Goal: Transaction & Acquisition: Register for event/course

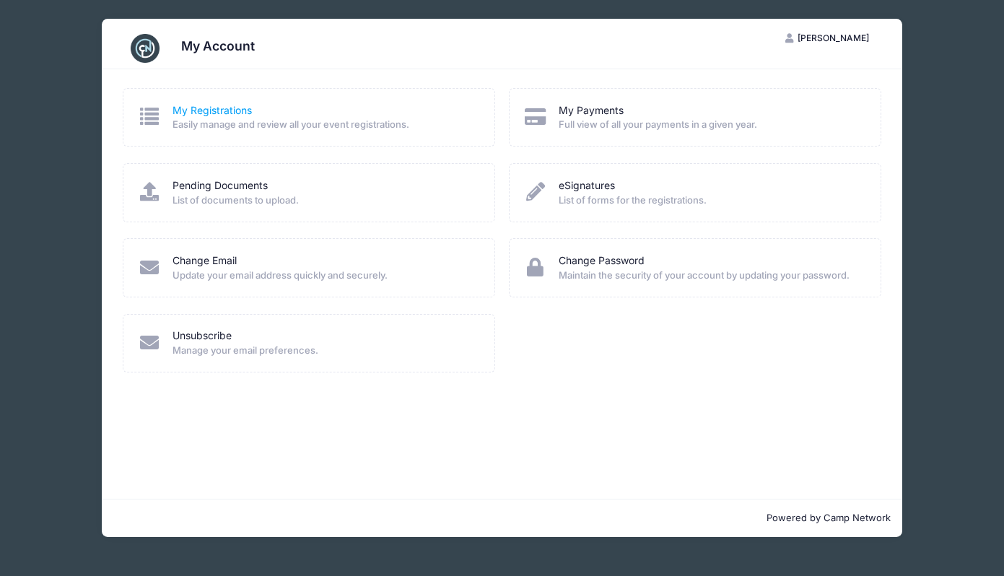
click at [242, 106] on link "My Registrations" at bounding box center [211, 110] width 79 height 15
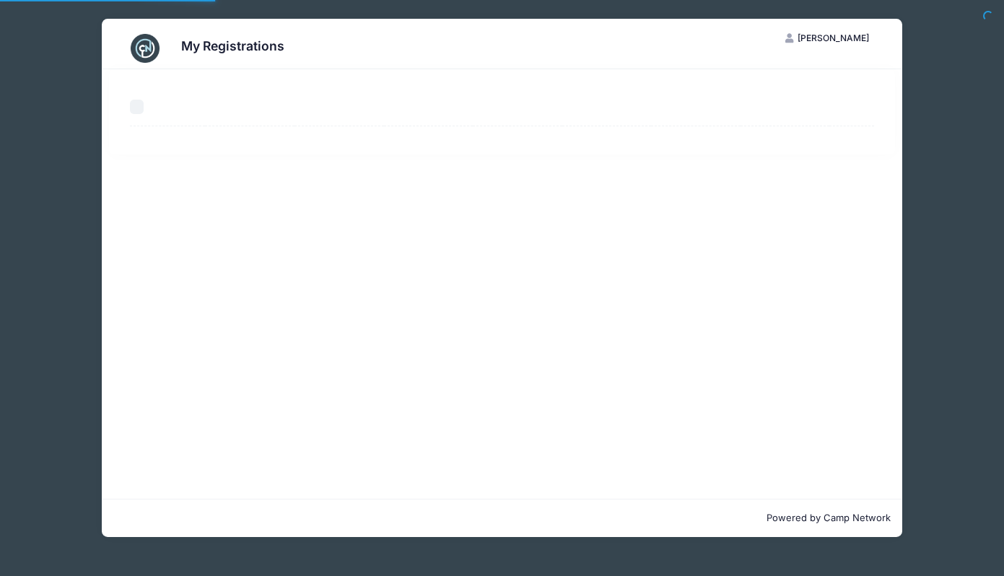
select select "50"
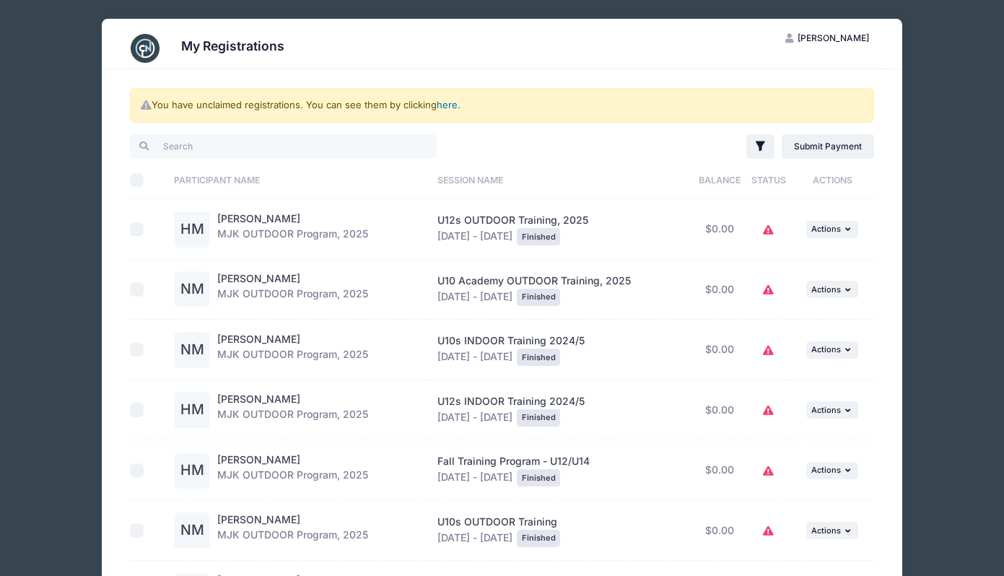
click at [450, 105] on link "here" at bounding box center [447, 105] width 21 height 12
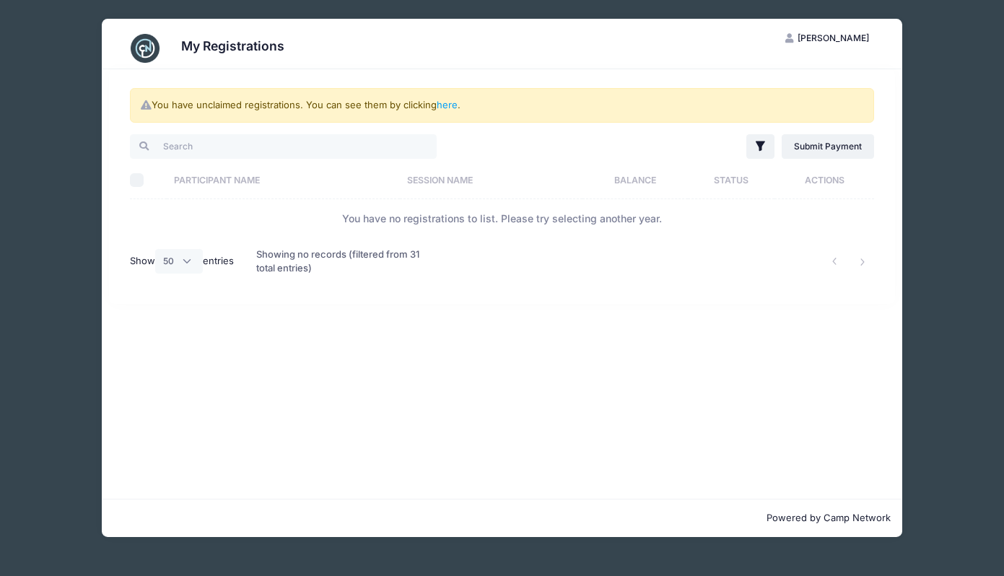
click at [921, 103] on div "My Registrations HJ Hazel-Anne Johnson-Marcus My Account Logout You have unclai…" at bounding box center [502, 278] width 960 height 556
click at [455, 99] on div "You have unclaimed registrations. You can see them by clicking here ." at bounding box center [502, 105] width 744 height 35
click at [455, 100] on link "here" at bounding box center [447, 105] width 21 height 12
click at [79, 53] on div "My Registrations HJ Hazel-Anne Johnson-Marcus My Account Logout You have unclai…" at bounding box center [502, 278] width 960 height 556
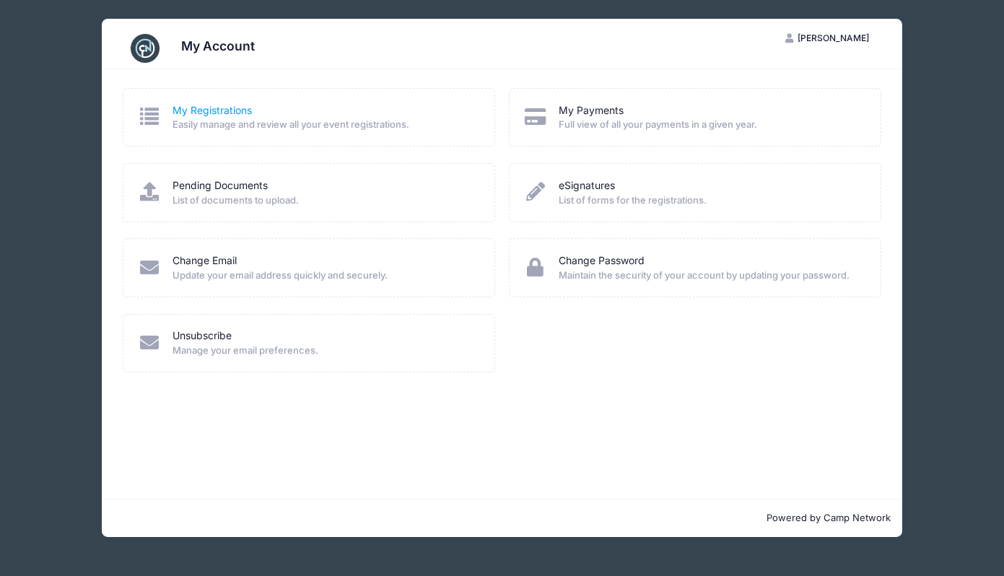
click at [229, 104] on link "My Registrations" at bounding box center [211, 110] width 79 height 15
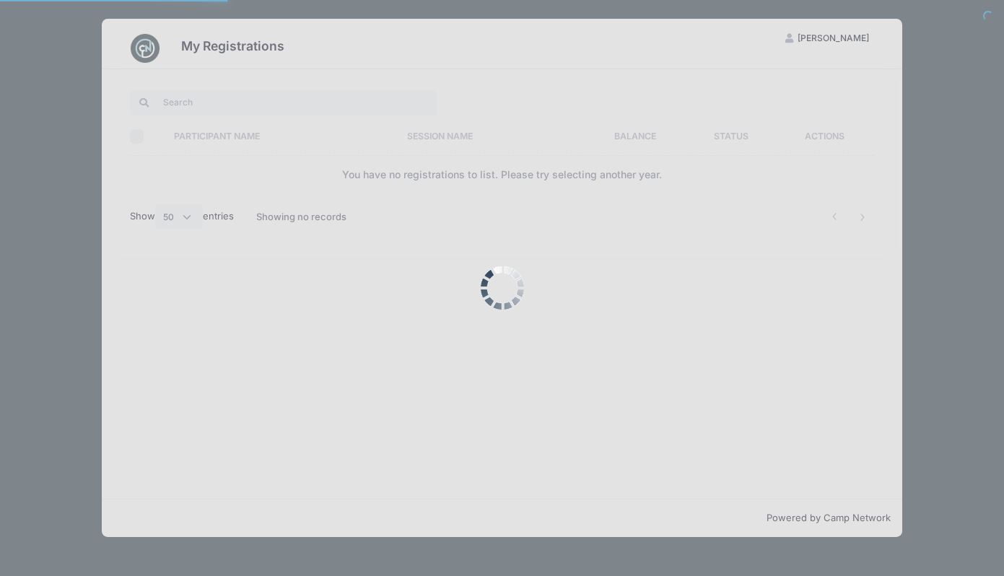
select select "50"
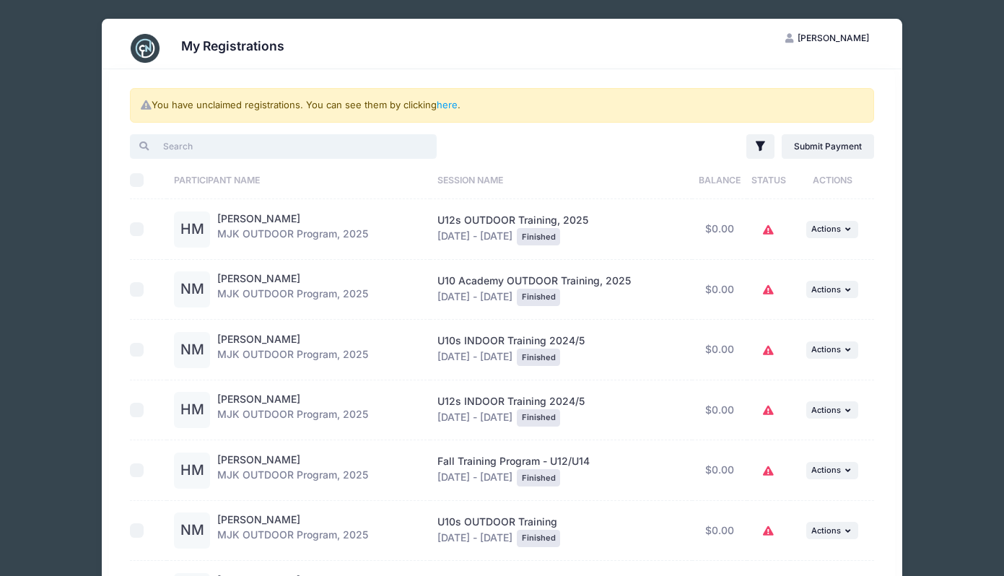
click at [249, 152] on input "search" at bounding box center [283, 146] width 307 height 25
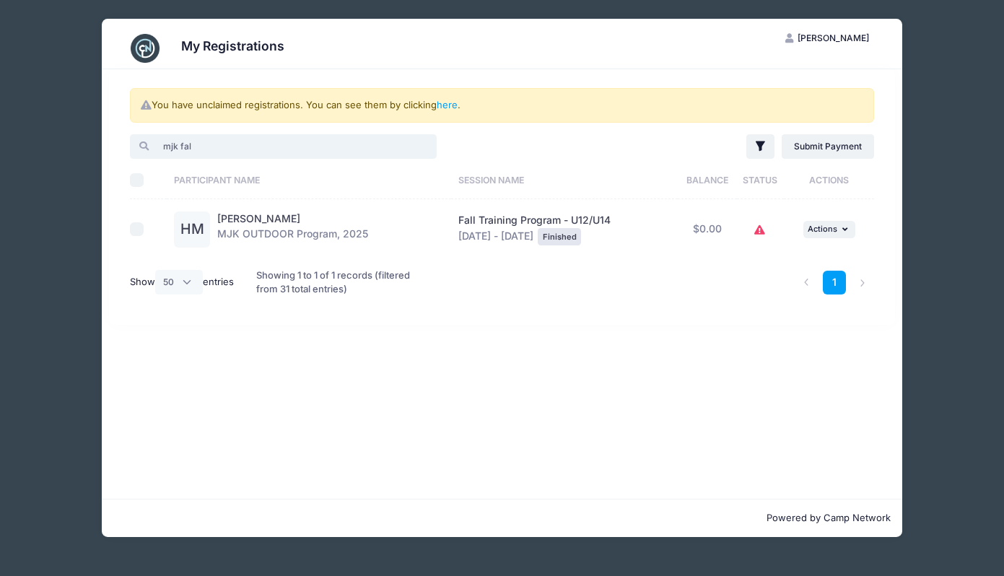
type input "mjk fall"
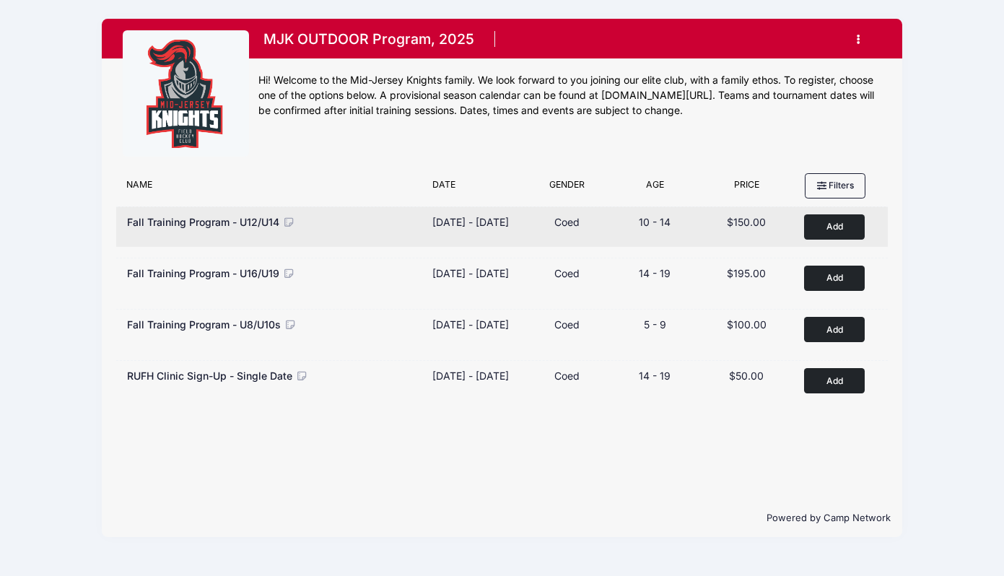
click at [230, 218] on span "Fall Training Program - U12/U14" at bounding box center [203, 222] width 152 height 12
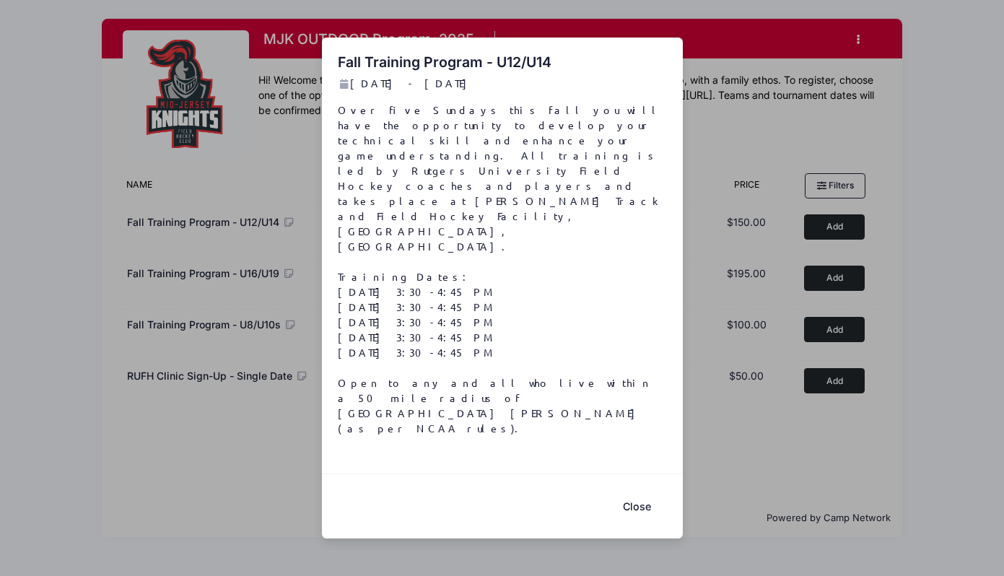
click at [639, 491] on button "Close" at bounding box center [637, 506] width 58 height 31
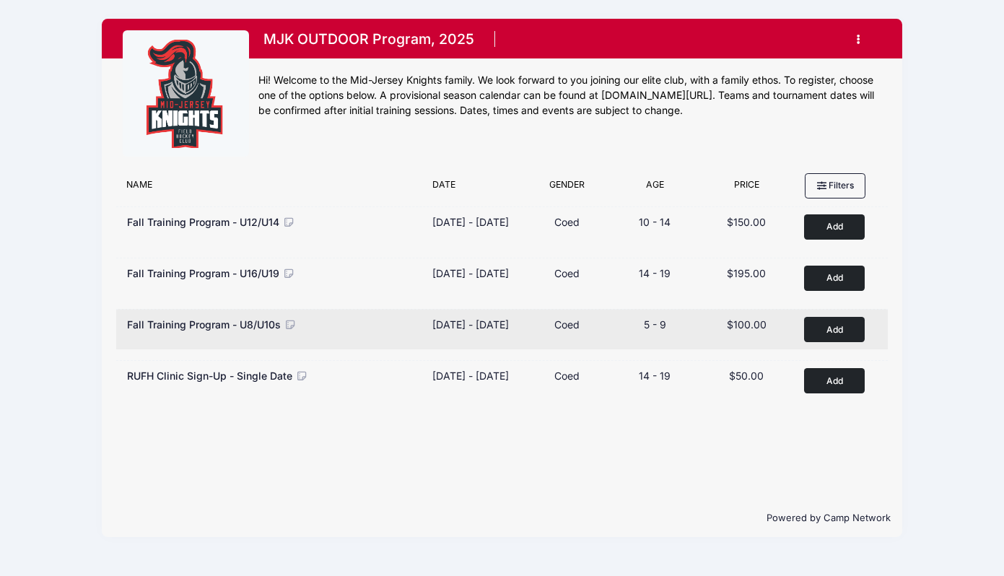
click at [253, 330] on span "Fall Training Program - U8/U10s" at bounding box center [204, 324] width 154 height 12
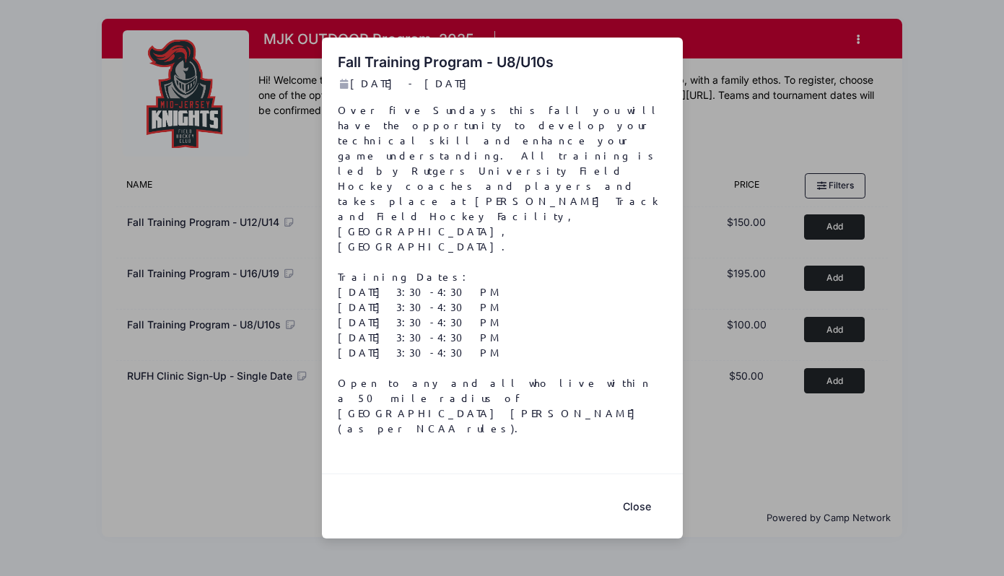
click at [253, 338] on div "Fall Training Program - U8/U10s [DATE] - [DATE] Over five Sundays this fall you…" at bounding box center [502, 288] width 1004 height 576
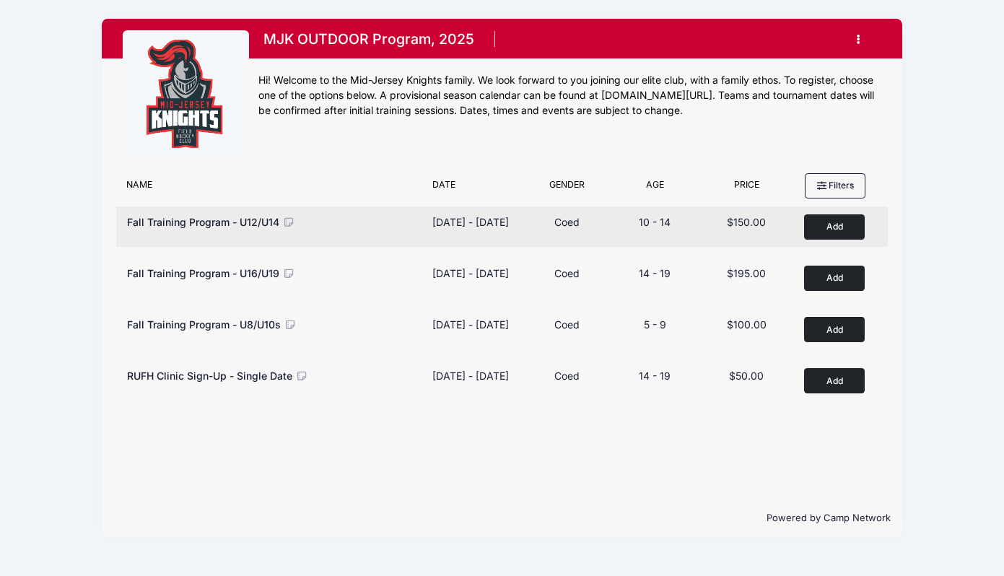
click at [831, 224] on button "Add to Cart" at bounding box center [834, 226] width 61 height 25
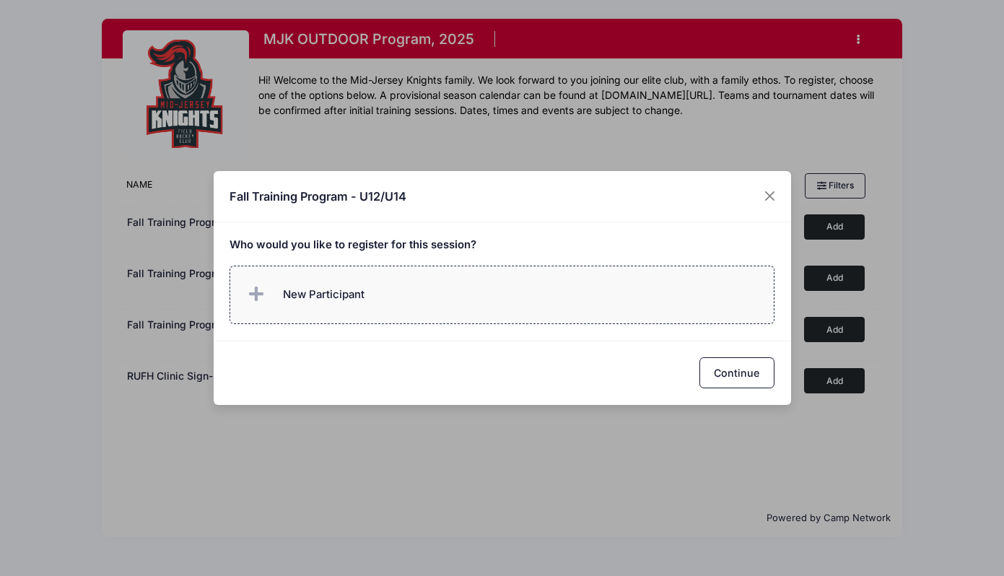
click at [308, 282] on span "New Participant" at bounding box center [305, 294] width 120 height 29
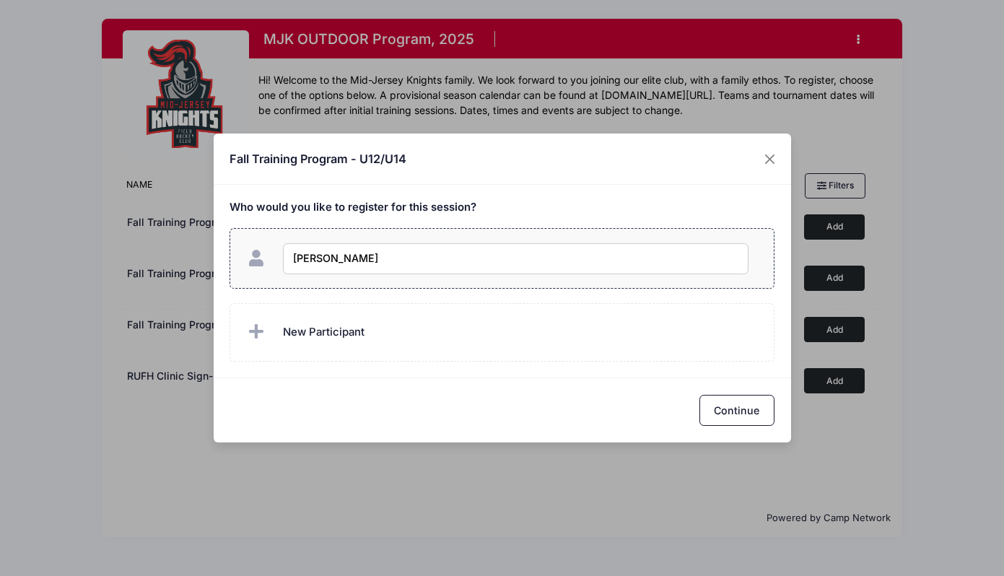
type input "[PERSON_NAME]"
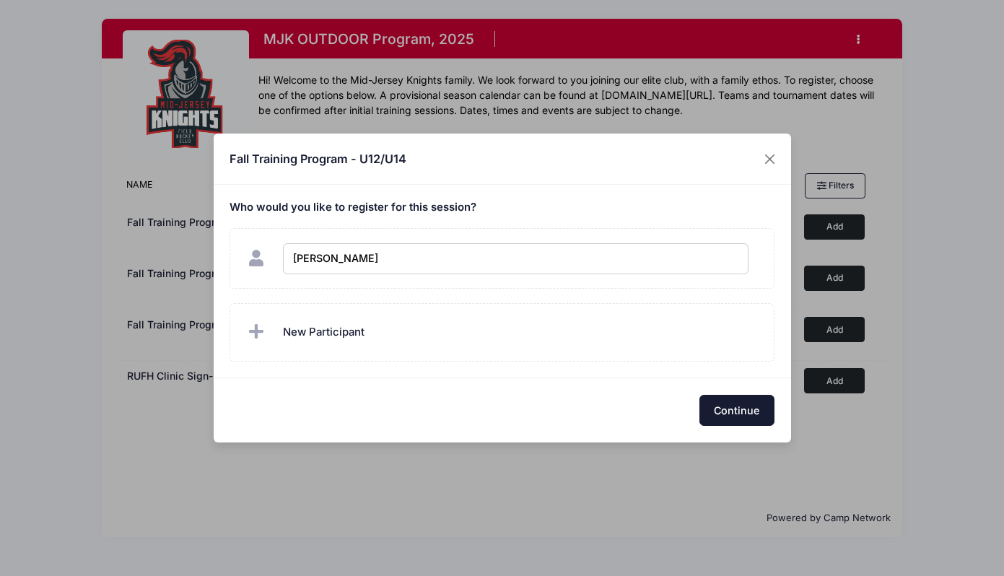
checkbox input "true"
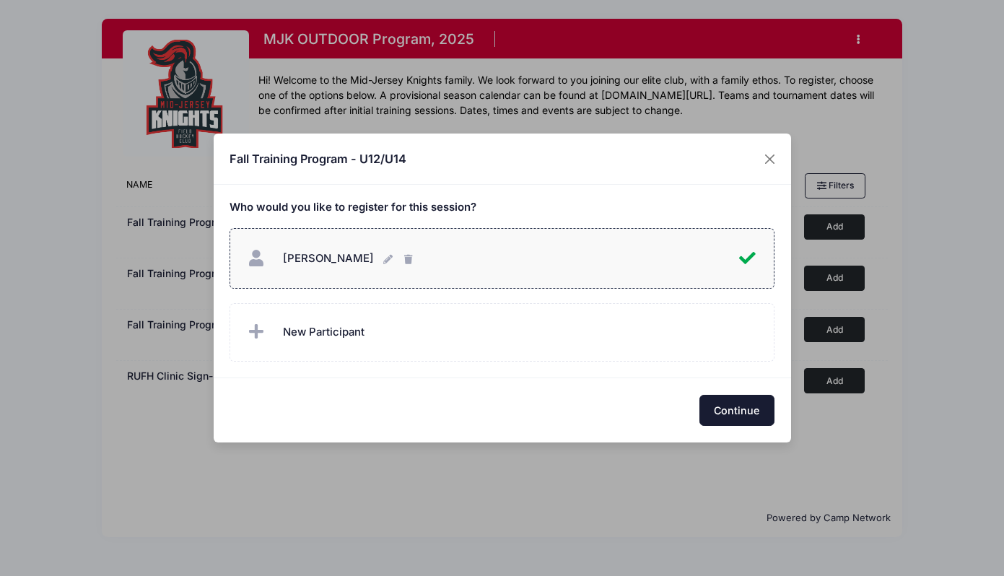
click at [710, 408] on button "Continue" at bounding box center [736, 410] width 75 height 31
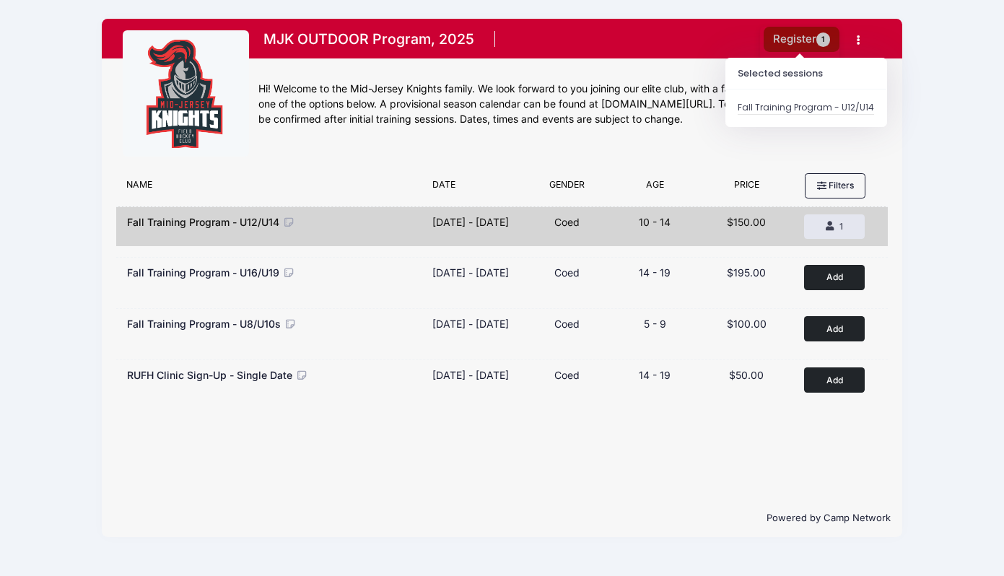
click at [789, 40] on button "Register 1" at bounding box center [801, 39] width 76 height 25
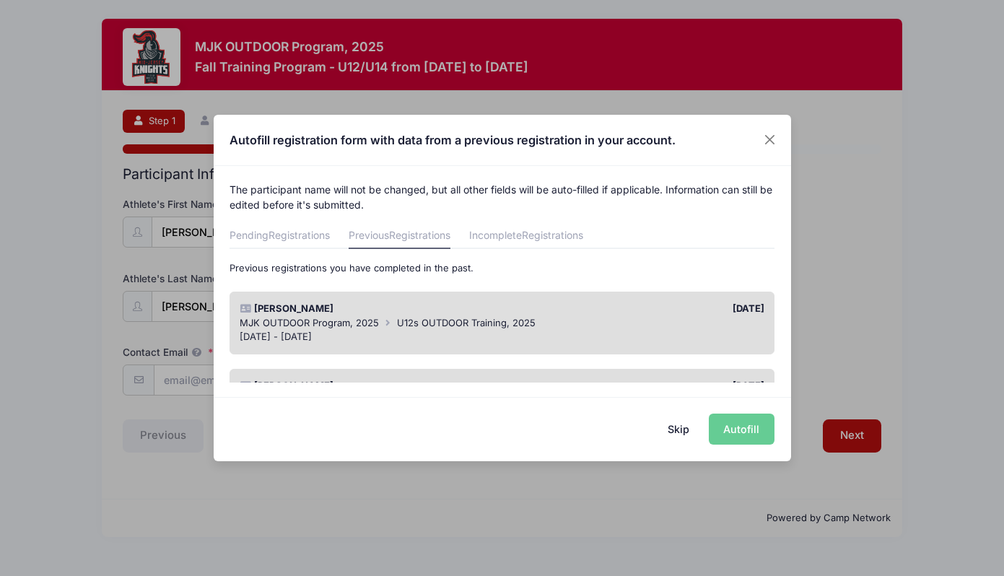
click at [691, 345] on div "Hannah Marcus 03/04/2025 MJK OUTDOOR Program, 2025 U12s OUTDOOR Training, 2025 …" at bounding box center [501, 323] width 545 height 63
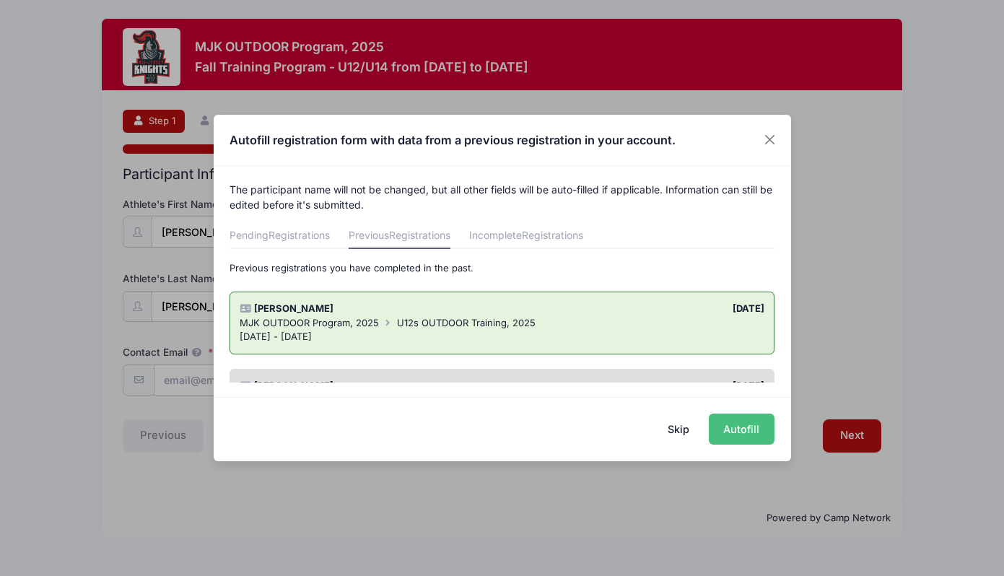
click at [746, 431] on button "Autofill" at bounding box center [742, 428] width 66 height 31
type input "hazel_anne_m_johnson@yahoo.com"
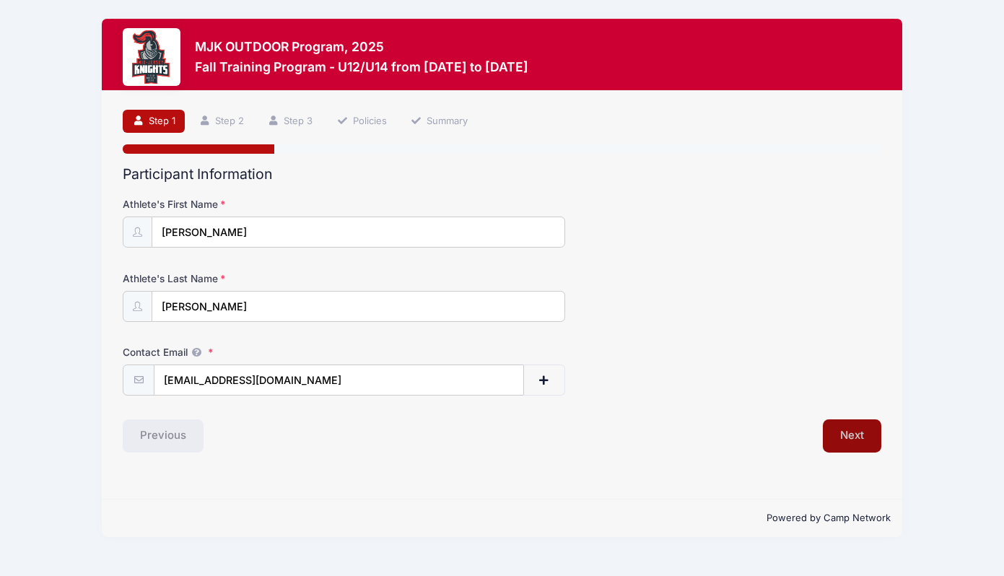
click at [846, 447] on button "Next" at bounding box center [852, 435] width 58 height 33
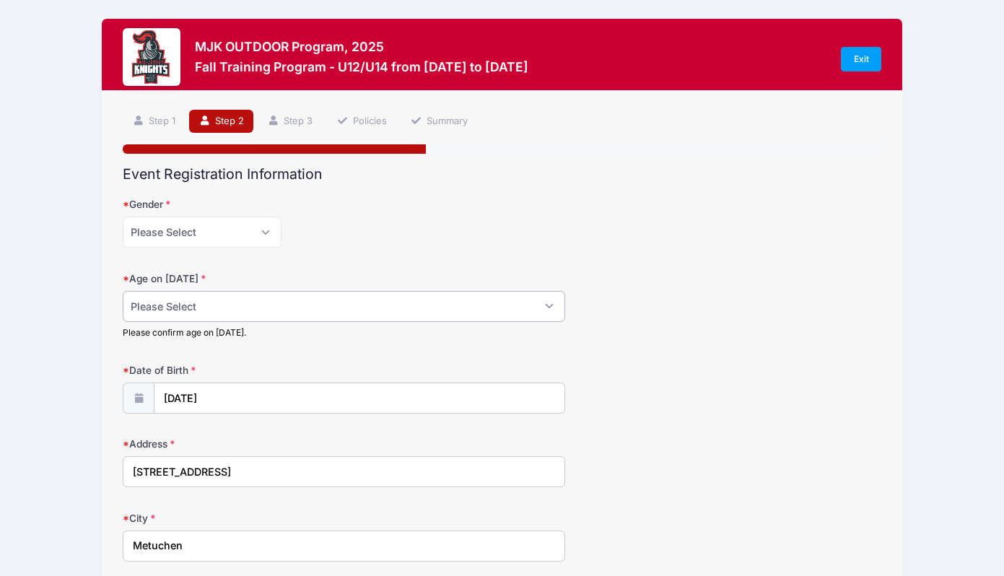
click at [399, 307] on select "Please Select 1 2 3 4 5 6 7 8 9 10 11 12 13 14 15 16 17 18" at bounding box center [344, 306] width 442 height 31
select select "11"
click at [123, 291] on select "Please Select 1 2 3 4 5 6 7 8 9 10 11 12 13 14 15 16 17 18" at bounding box center [344, 306] width 442 height 31
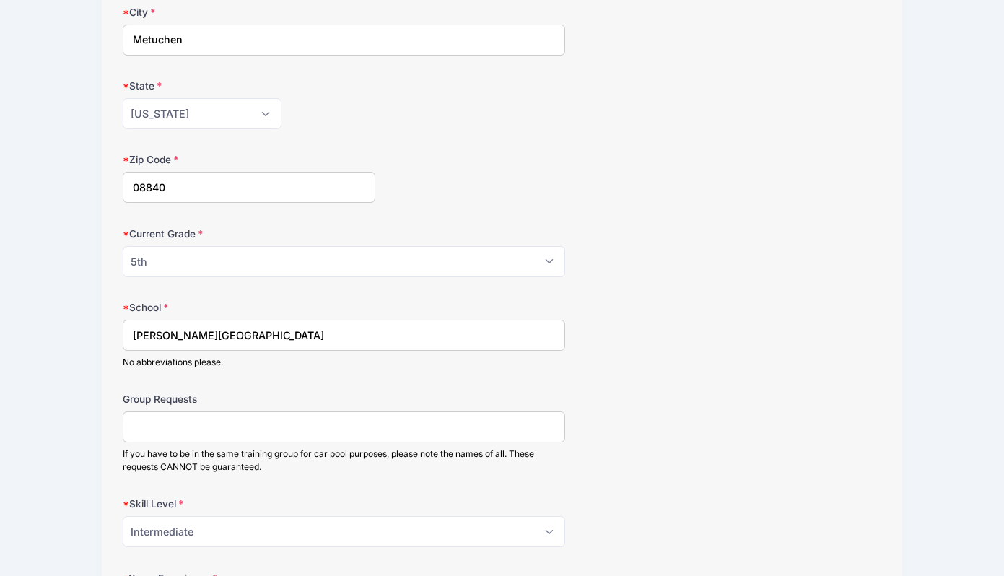
scroll to position [509, 0]
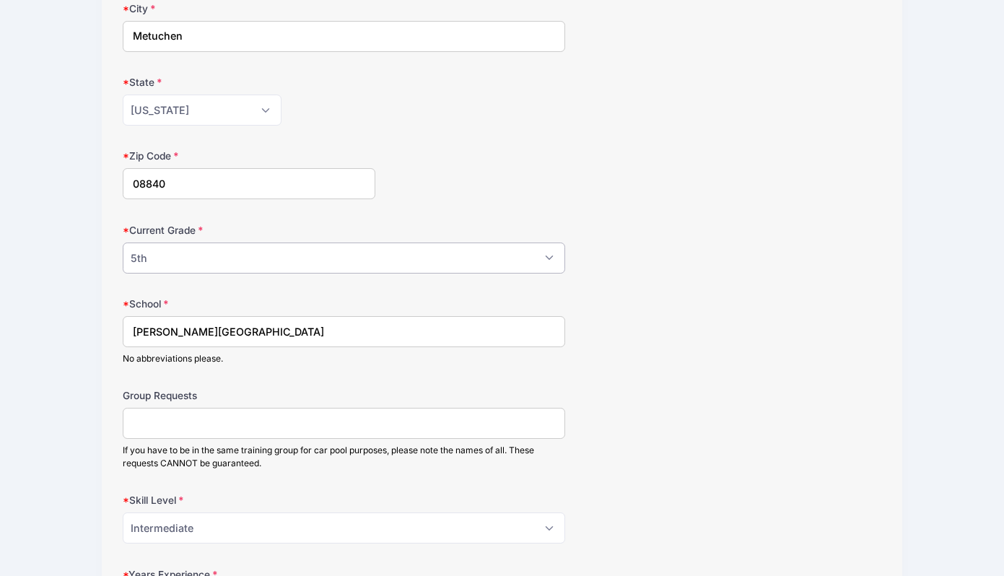
click at [510, 260] on select "Please Select Grade: K Grade: 1st Grade: 2nd Grade: 3rd Grade: 4th 5th Grade: 6…" at bounding box center [344, 257] width 442 height 31
select select "Grade: 6th"
click at [123, 242] on select "Please Select Grade: K Grade: 1st Grade: 2nd Grade: 3rd Grade: 4th 5th Grade: 6…" at bounding box center [344, 257] width 442 height 31
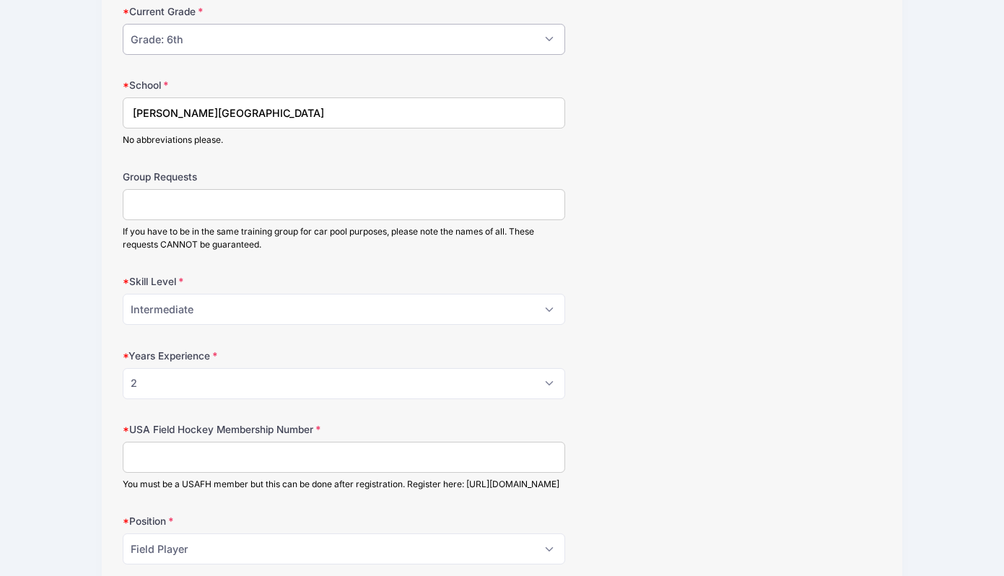
scroll to position [730, 0]
click at [443, 209] on input "Group Requests" at bounding box center [344, 203] width 442 height 31
type input "Olivia"
click at [502, 456] on input "USA Field Hockey Membership Number" at bounding box center [344, 455] width 442 height 31
type input "2000409048"
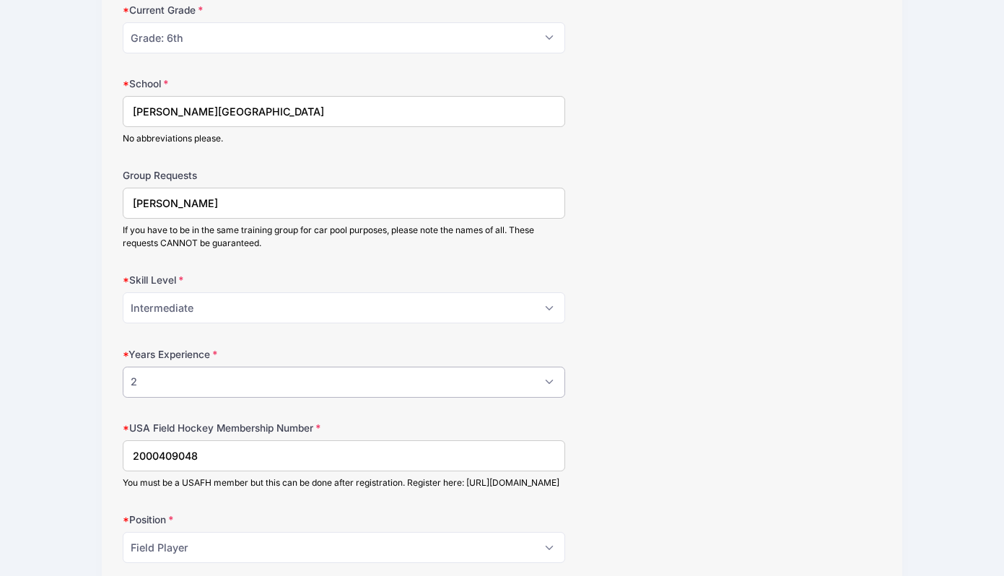
click at [551, 382] on select "Please Select 0 1 2 3 4 5 6 7 8" at bounding box center [344, 382] width 442 height 31
select select "3"
click at [123, 367] on select "Please Select 0 1 2 3 4 5 6 7 8" at bounding box center [344, 382] width 442 height 31
click at [676, 393] on div "Years Experience Please Select 0 1 2 3 4 5 6 7 8" at bounding box center [502, 372] width 758 height 51
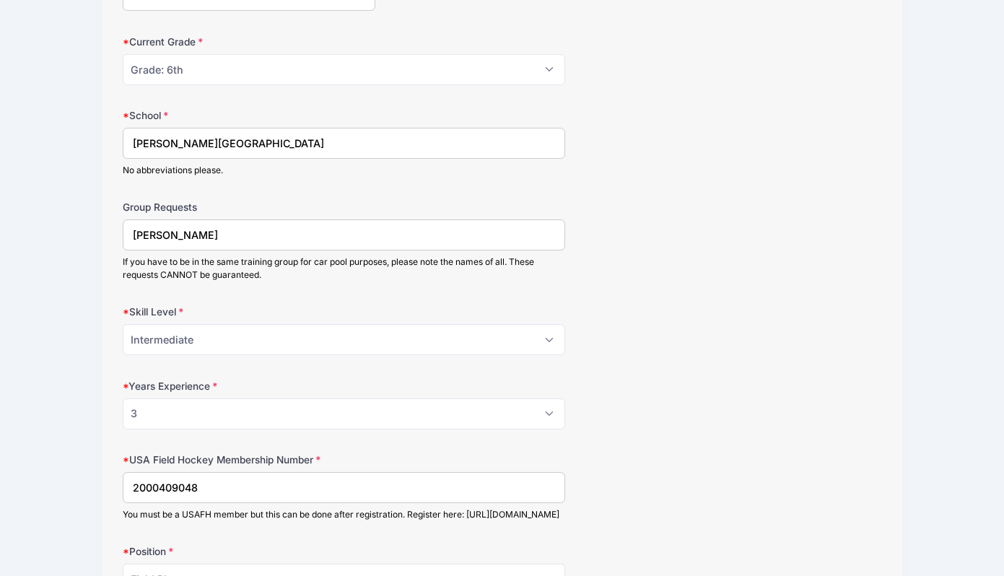
scroll to position [697, 0]
click at [514, 235] on input "Olivia" at bounding box center [344, 235] width 442 height 31
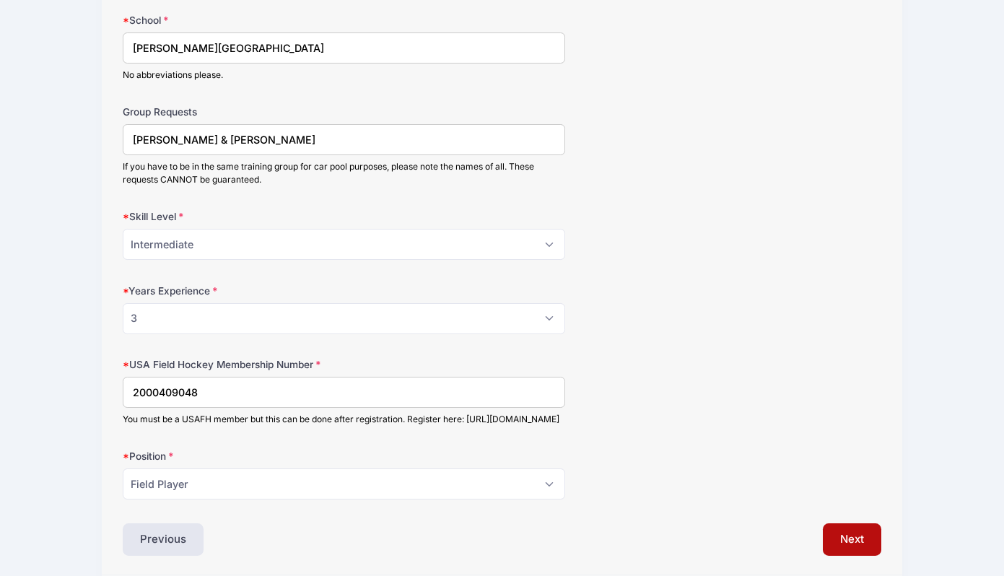
scroll to position [862, 0]
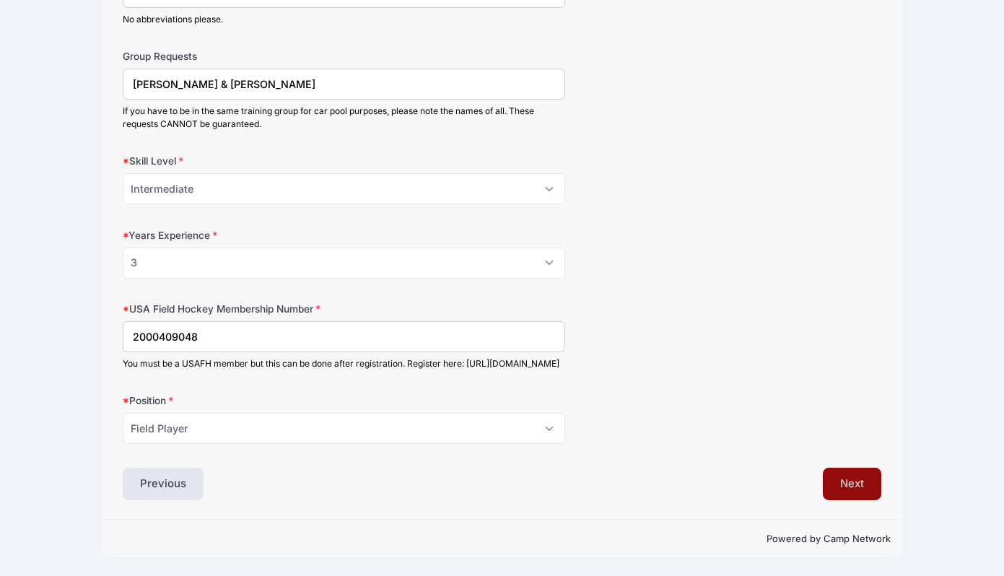
type input "Olivia Lazar-Galoiu & Nuha Faruque"
click at [863, 499] on button "Next" at bounding box center [852, 484] width 58 height 33
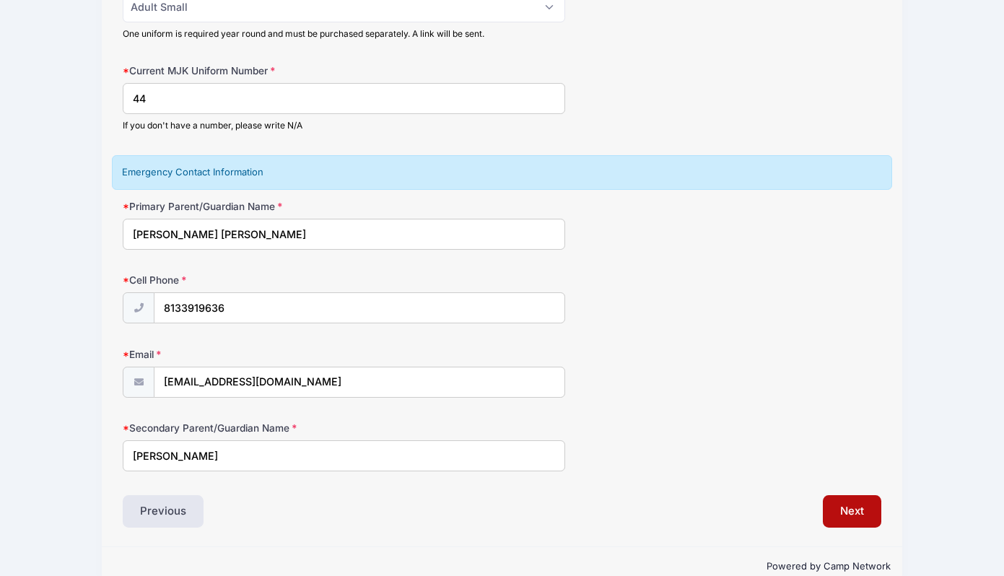
scroll to position [253, 0]
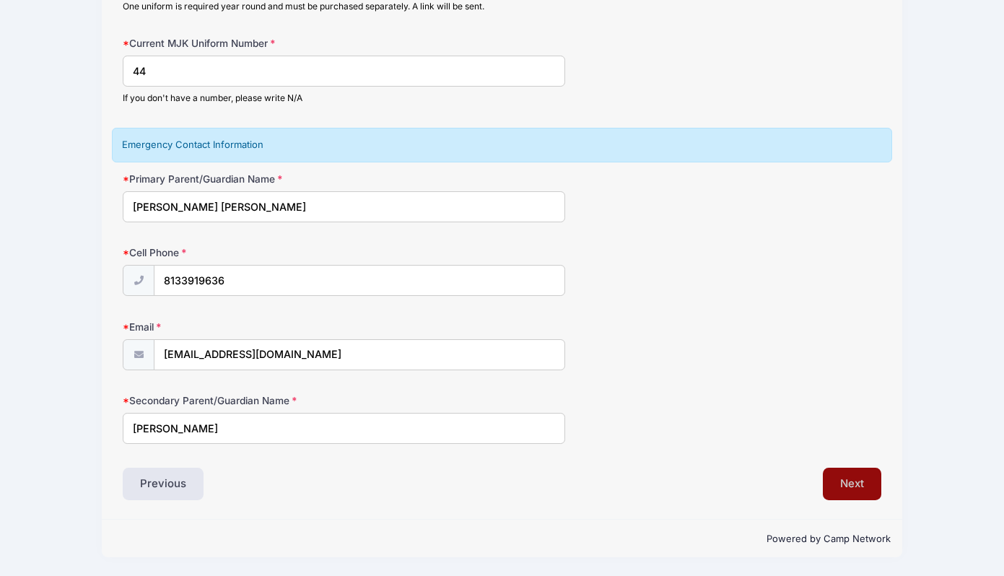
click at [837, 478] on button "Next" at bounding box center [852, 484] width 58 height 33
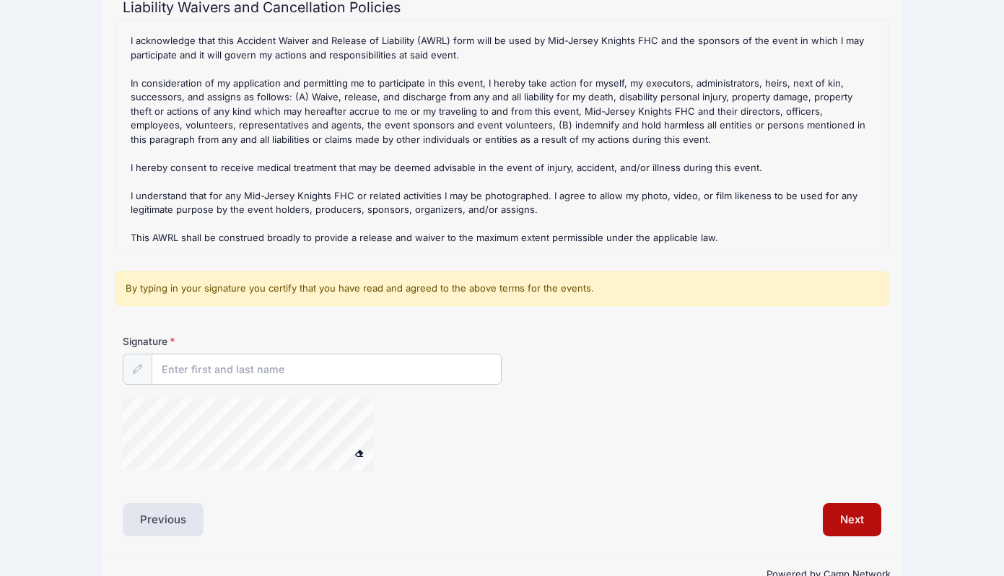
scroll to position [201, 0]
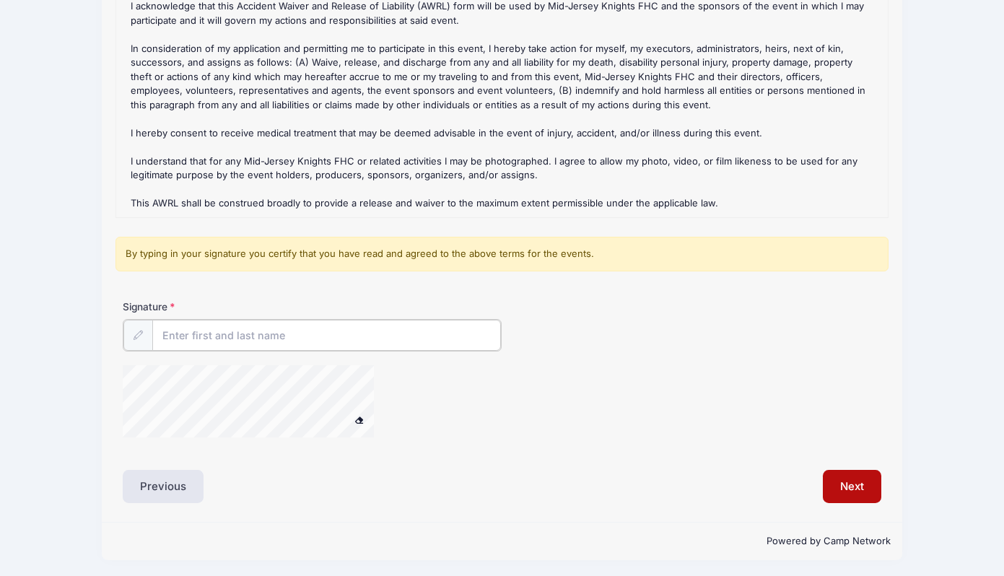
click at [166, 326] on input "Signature" at bounding box center [326, 335] width 349 height 31
type input "Hazel-Anne M. Johnson-Marcus"
click at [867, 465] on div "Liability Waivers and Cancellation Policies Fall Training Program - U12/U14 Ref…" at bounding box center [502, 233] width 758 height 537
click at [870, 477] on button "Next" at bounding box center [852, 484] width 58 height 33
click at [848, 476] on button "Next" at bounding box center [852, 484] width 58 height 33
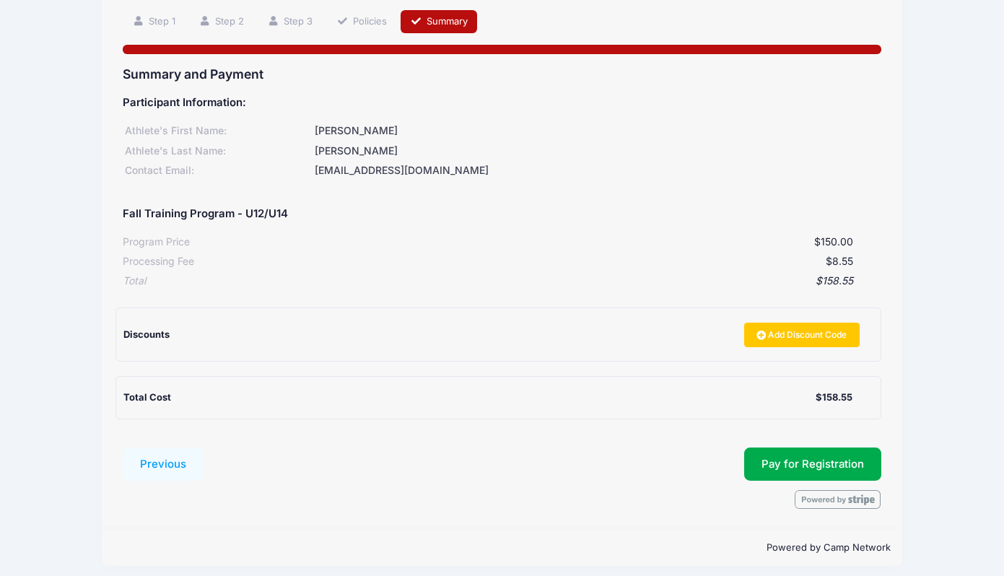
scroll to position [108, 0]
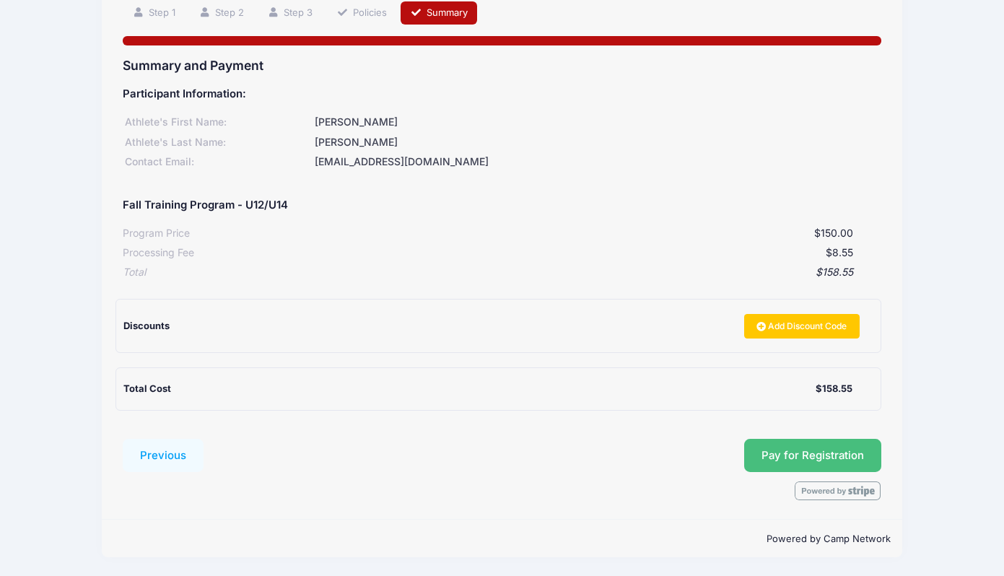
click at [851, 457] on button "Pay for Registration" at bounding box center [812, 455] width 137 height 33
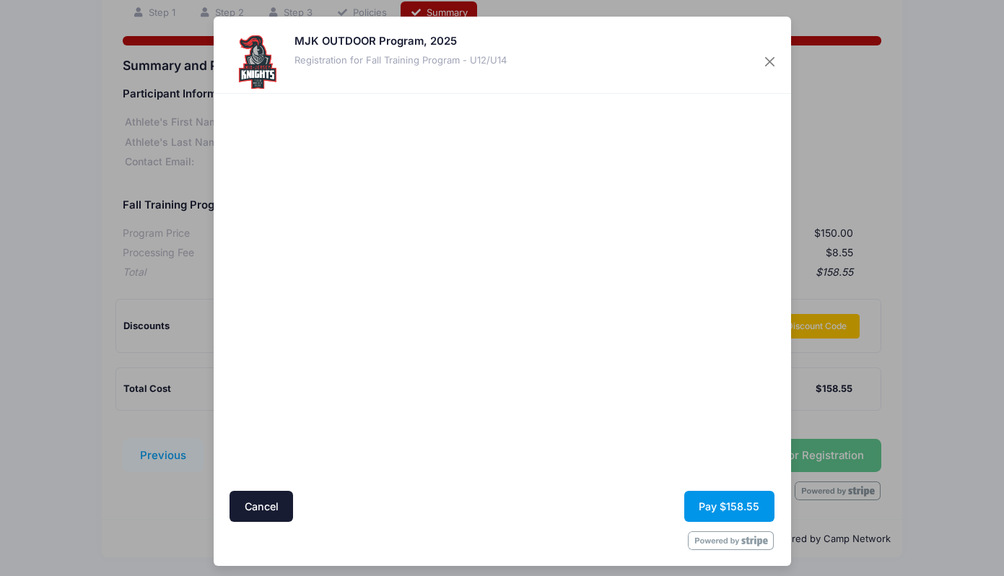
click at [765, 499] on button "Pay $158.55" at bounding box center [729, 506] width 90 height 31
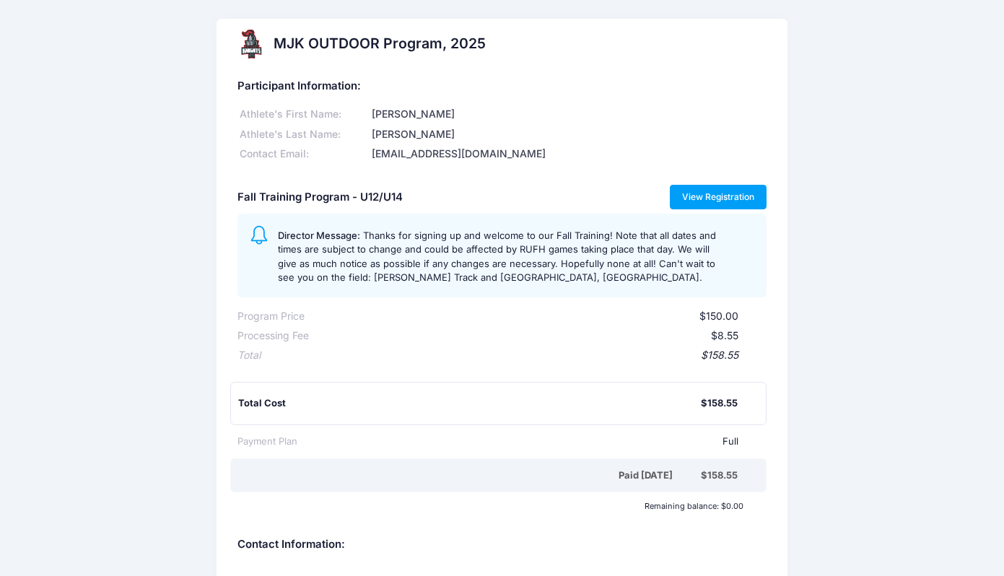
click at [714, 199] on link "View Registration" at bounding box center [718, 197] width 97 height 25
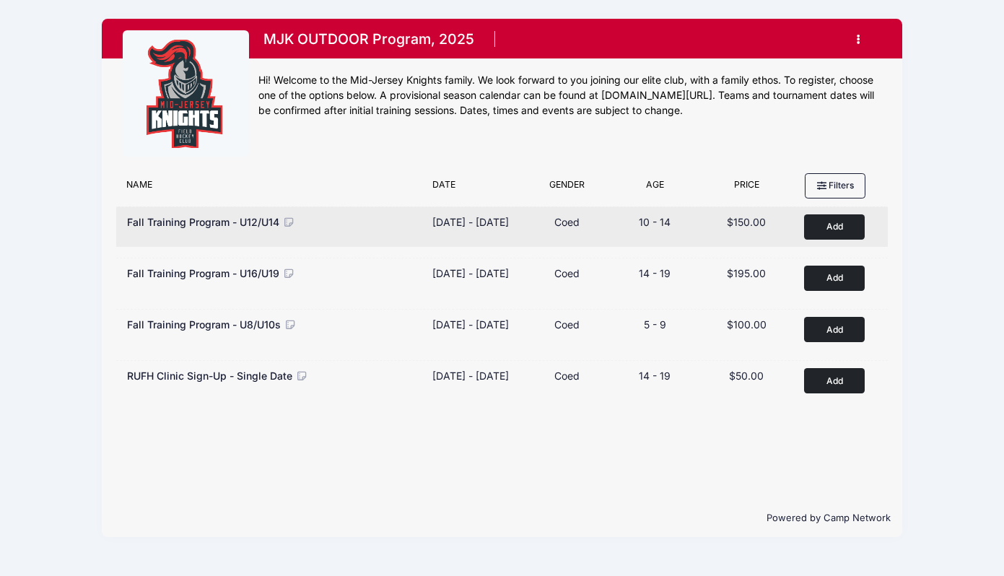
click at [289, 223] on icon at bounding box center [288, 222] width 13 height 10
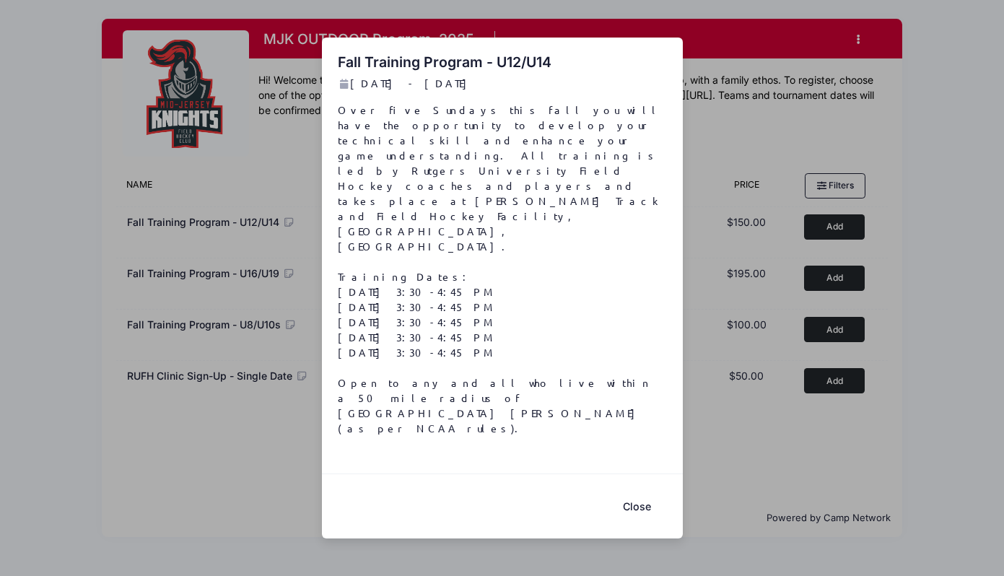
click at [642, 491] on button "Close" at bounding box center [637, 506] width 58 height 31
